Goal: Information Seeking & Learning: Learn about a topic

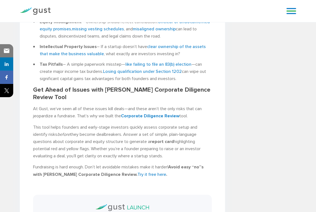
scroll to position [409, 0]
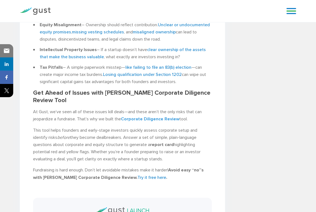
click at [138, 116] on b "Corporate Diligence Review" at bounding box center [150, 119] width 58 height 6
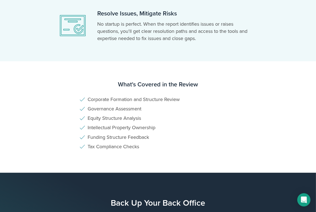
scroll to position [303, 0]
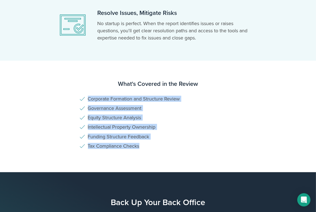
drag, startPoint x: 88, startPoint y: 96, endPoint x: 157, endPoint y: 150, distance: 88.0
click at [157, 150] on section "What's Covered in the Review Corporate Formation and Structure Review Governanc…" at bounding box center [158, 116] width 316 height 111
copy ul "Corporate Formation and Structure Review Governance Assessment Equity Structure…"
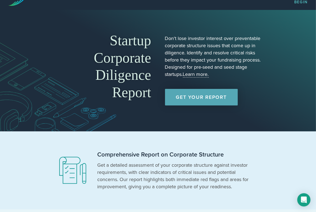
scroll to position [0, 0]
